Goal: Navigation & Orientation: Go to known website

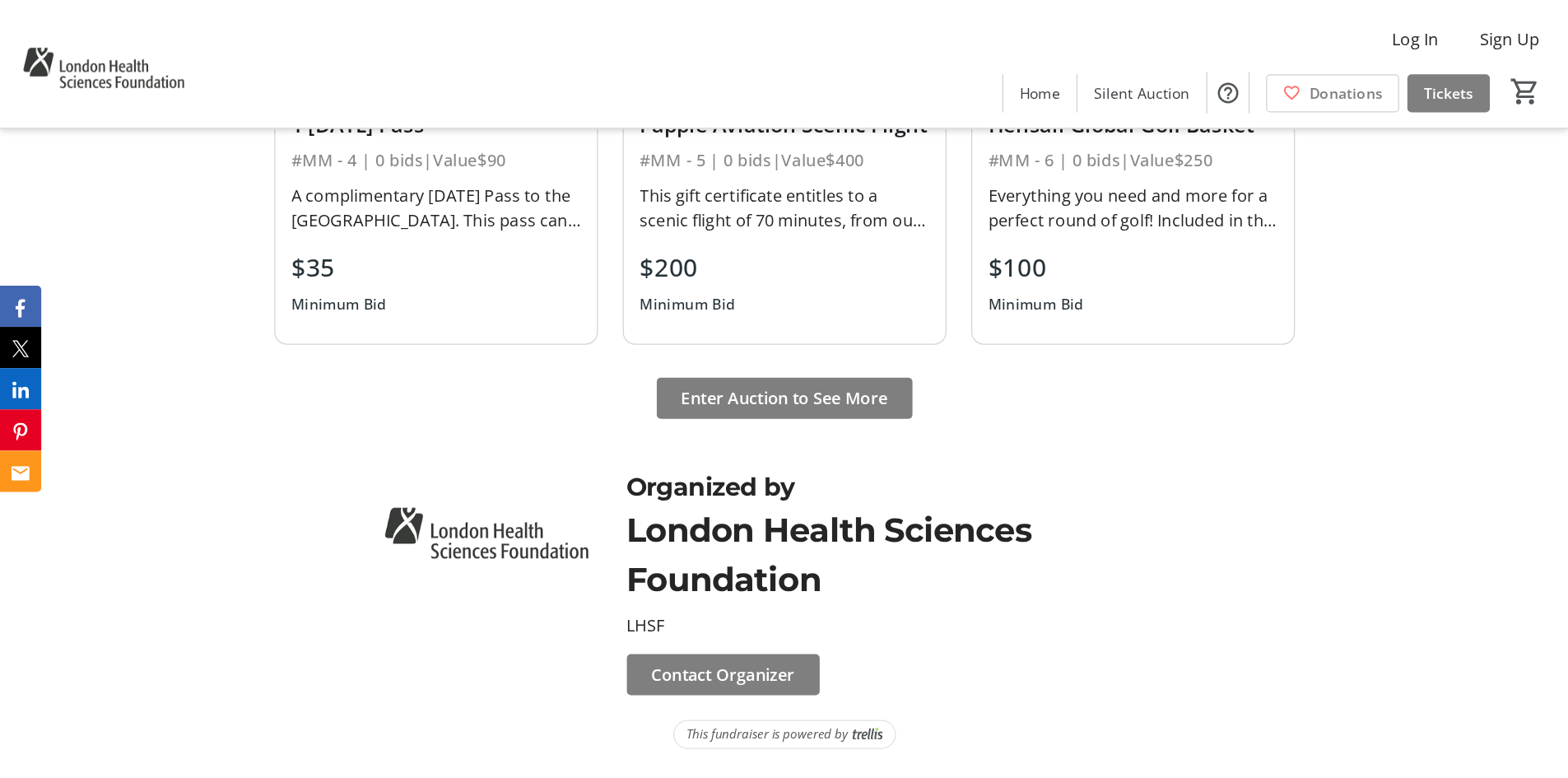
scroll to position [1496, 0]
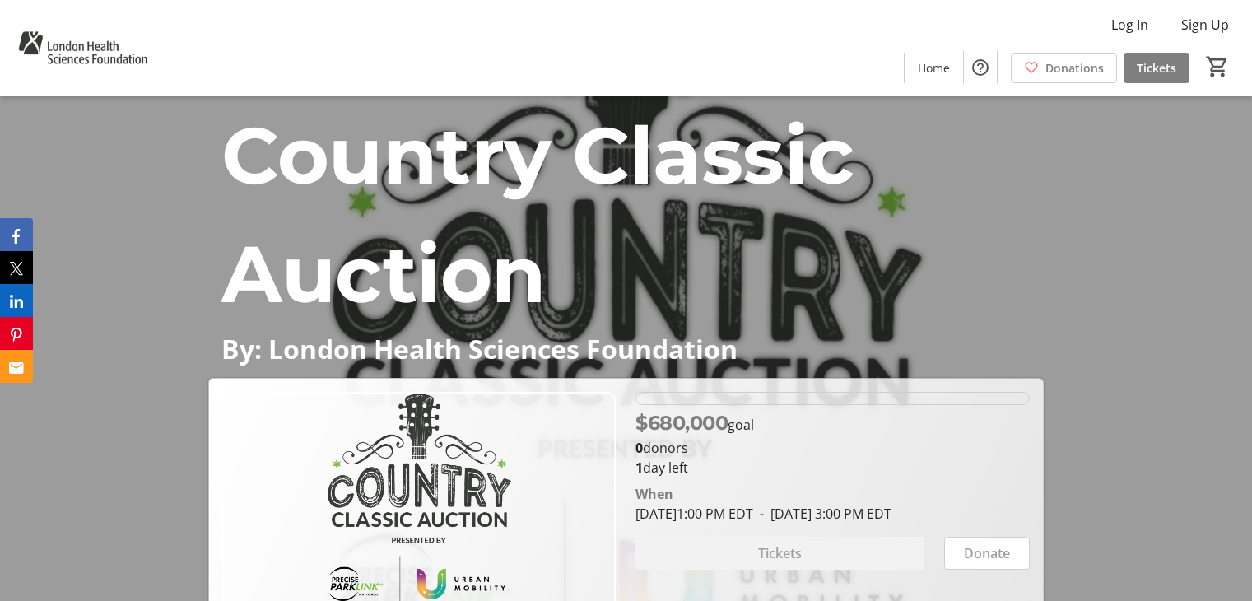
scroll to position [109, 0]
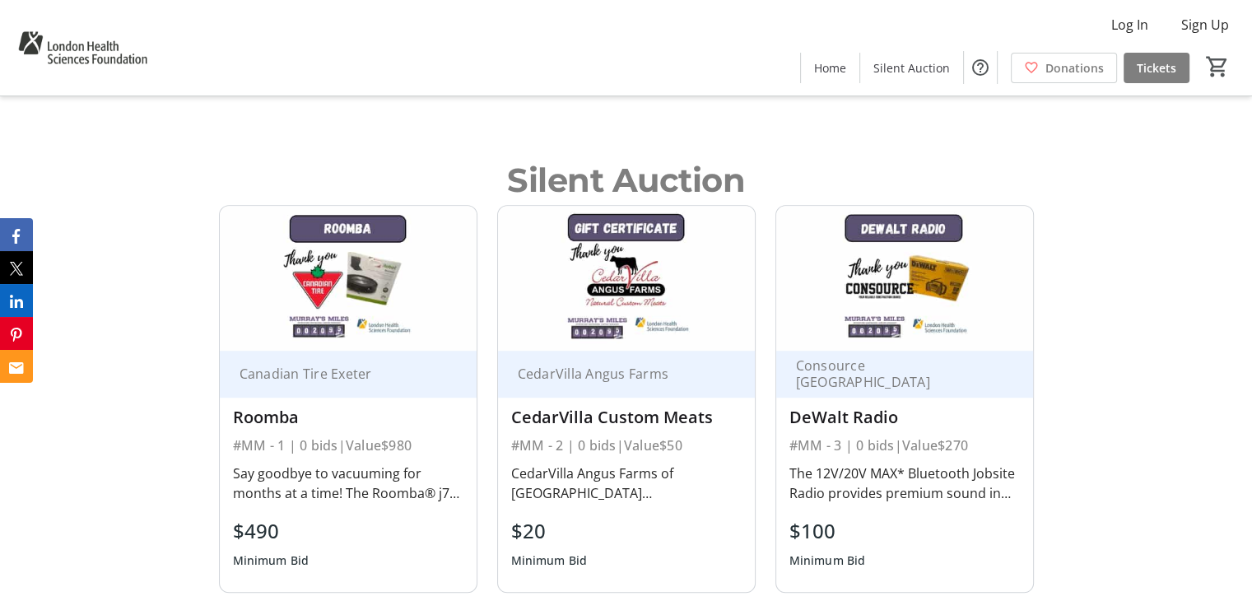
scroll to position [773, 0]
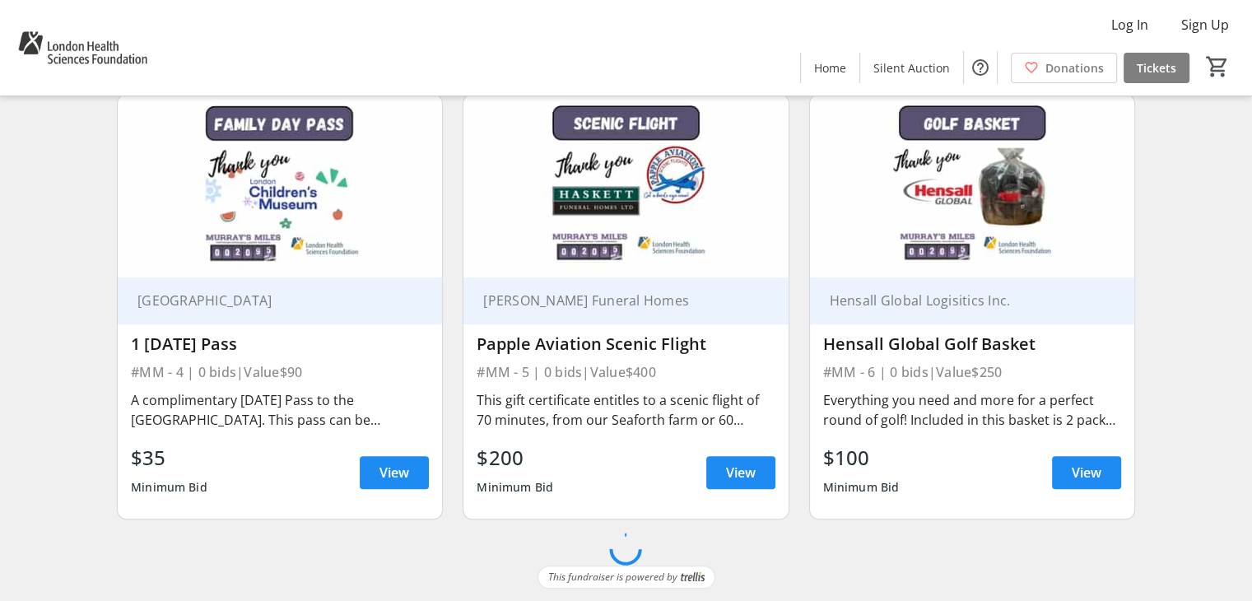
scroll to position [773, 0]
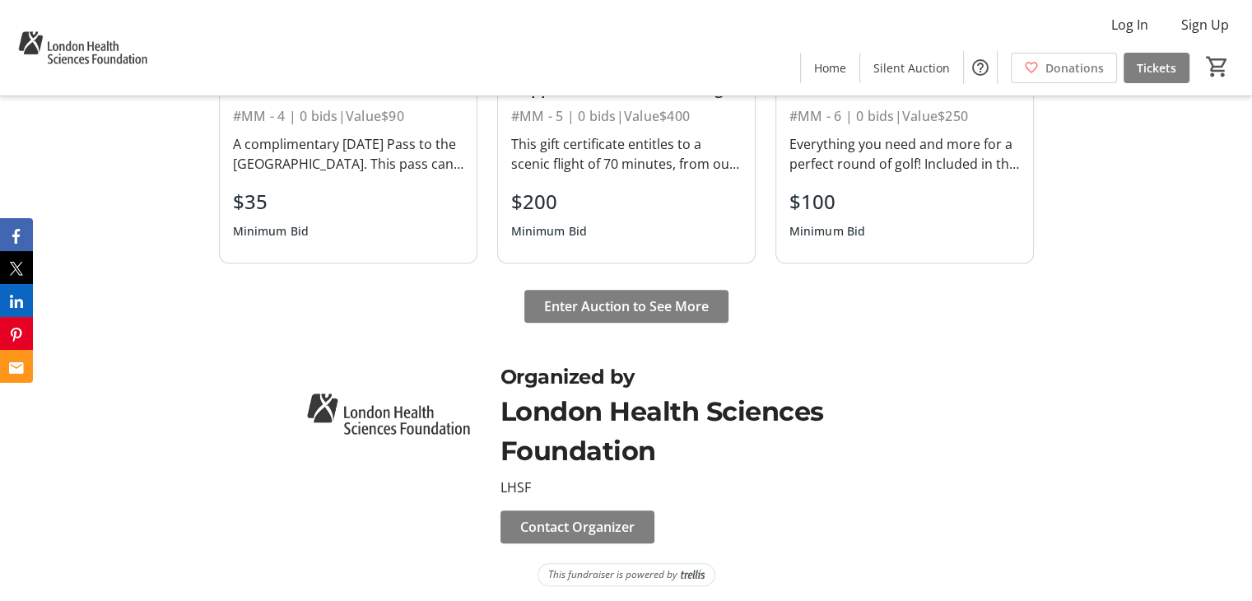
scroll to position [1496, 0]
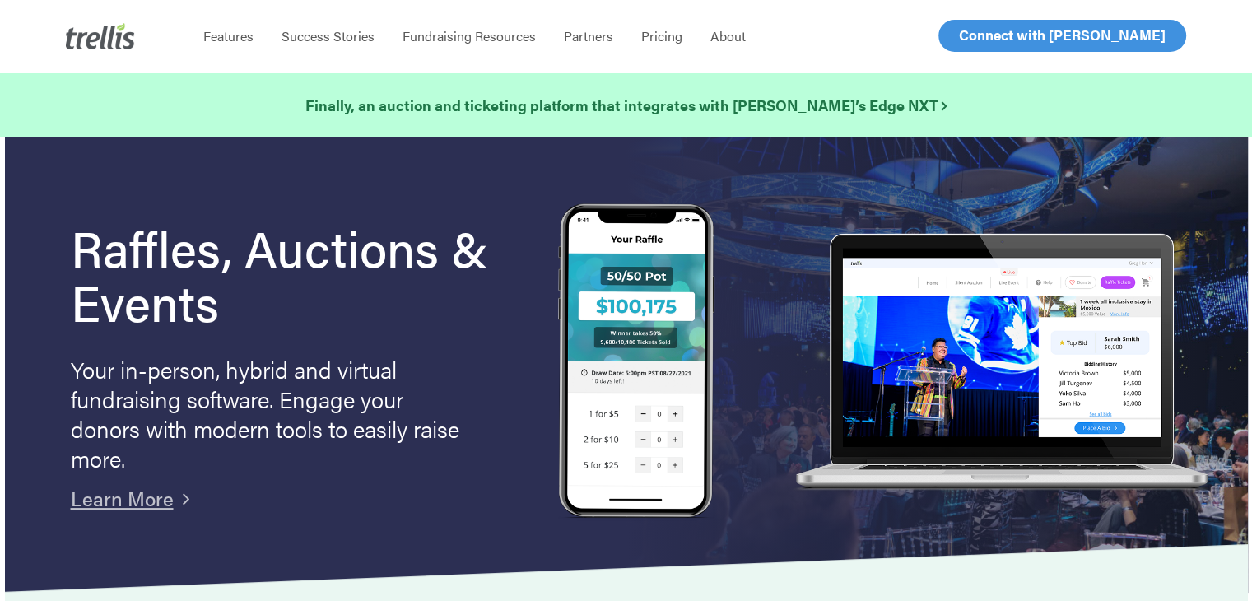
click at [981, 36] on span "Log In" at bounding box center [978, 36] width 40 height 20
